Goal: Information Seeking & Learning: Learn about a topic

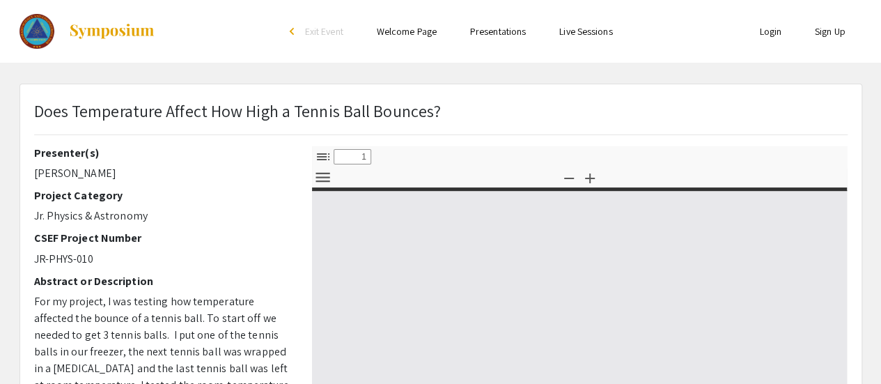
select select "custom"
type input "0"
select select "custom"
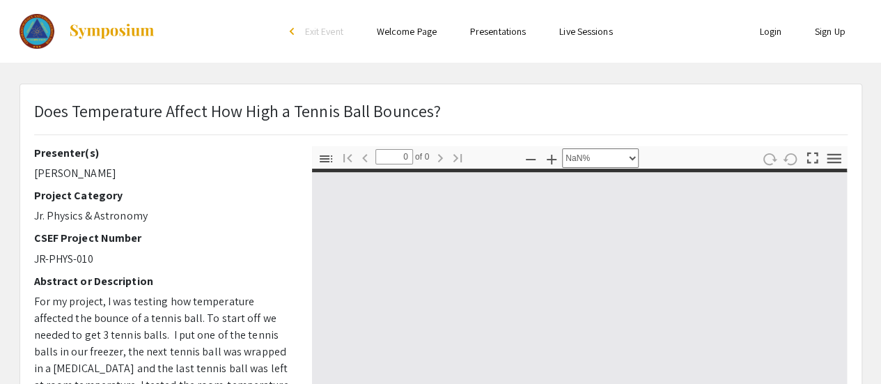
type input "1"
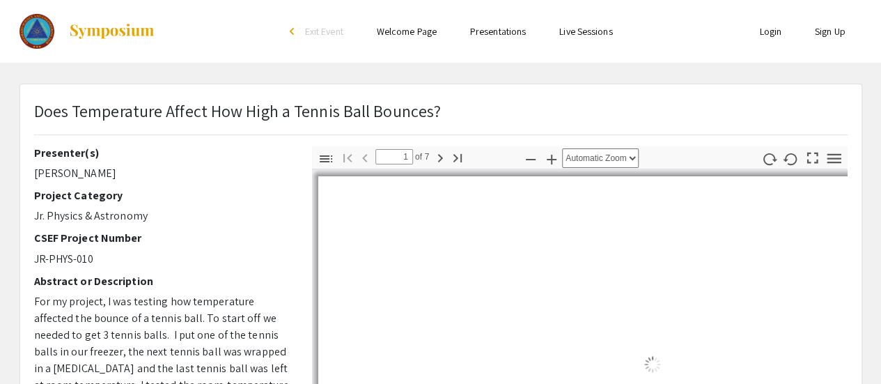
select select "auto"
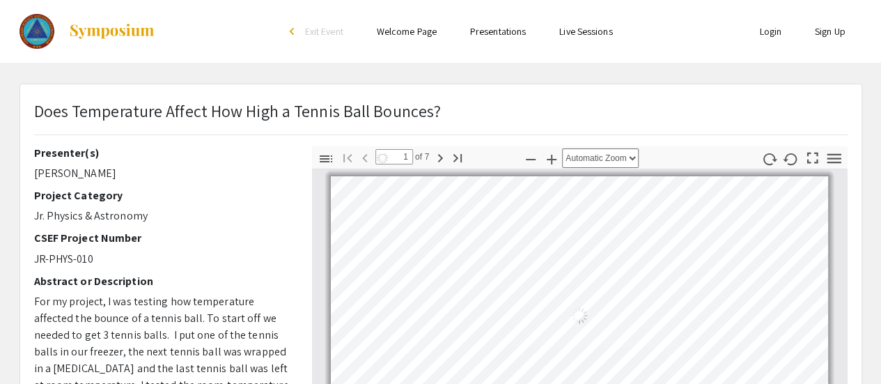
scroll to position [1, 0]
click at [666, 119] on div "Does Temperature Affect How High a Tennis Ball Bounces?" at bounding box center [441, 122] width 834 height 48
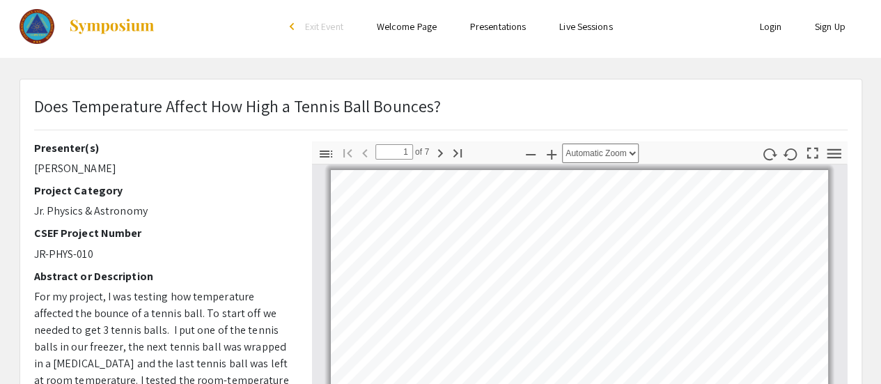
scroll to position [0, 0]
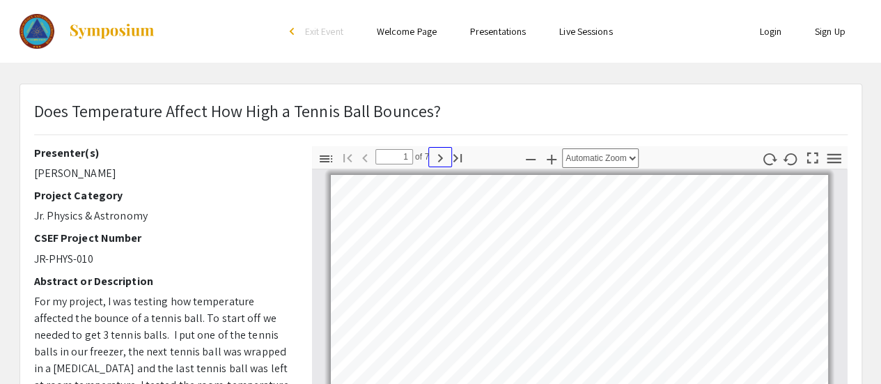
click at [437, 157] on icon "button" at bounding box center [440, 158] width 17 height 17
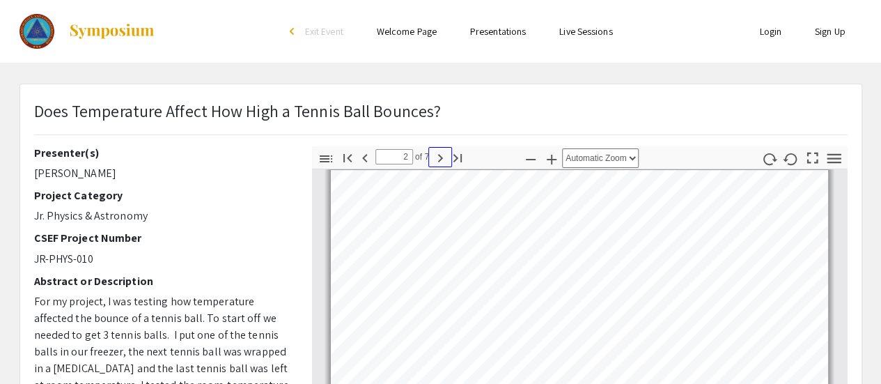
click at [437, 157] on icon "button" at bounding box center [440, 158] width 17 height 17
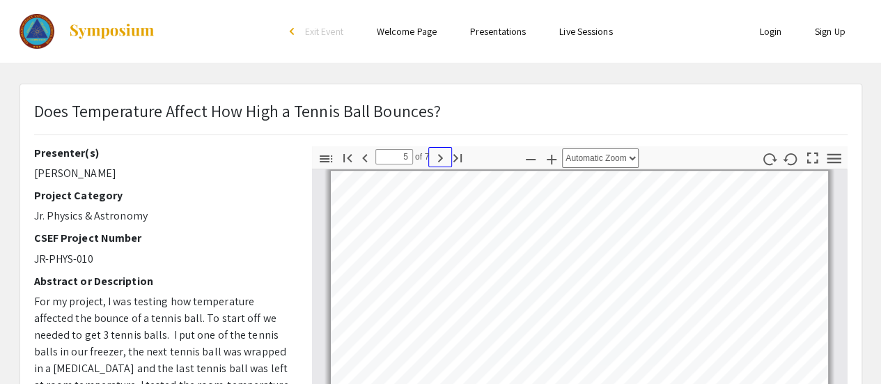
scroll to position [1152, 0]
click at [437, 157] on icon "button" at bounding box center [440, 158] width 17 height 17
click at [436, 157] on icon "button" at bounding box center [440, 158] width 17 height 17
type input "7"
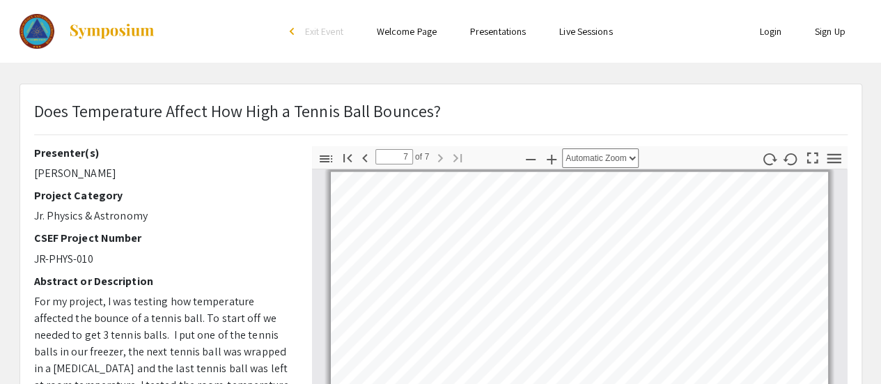
scroll to position [1546, 0]
